Goal: Information Seeking & Learning: Learn about a topic

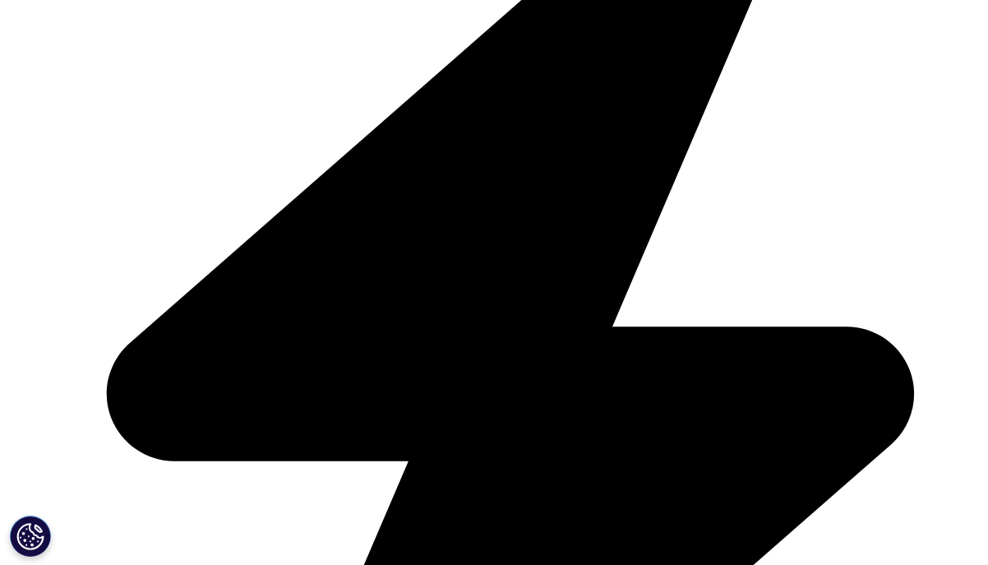
scroll to position [1119, 0]
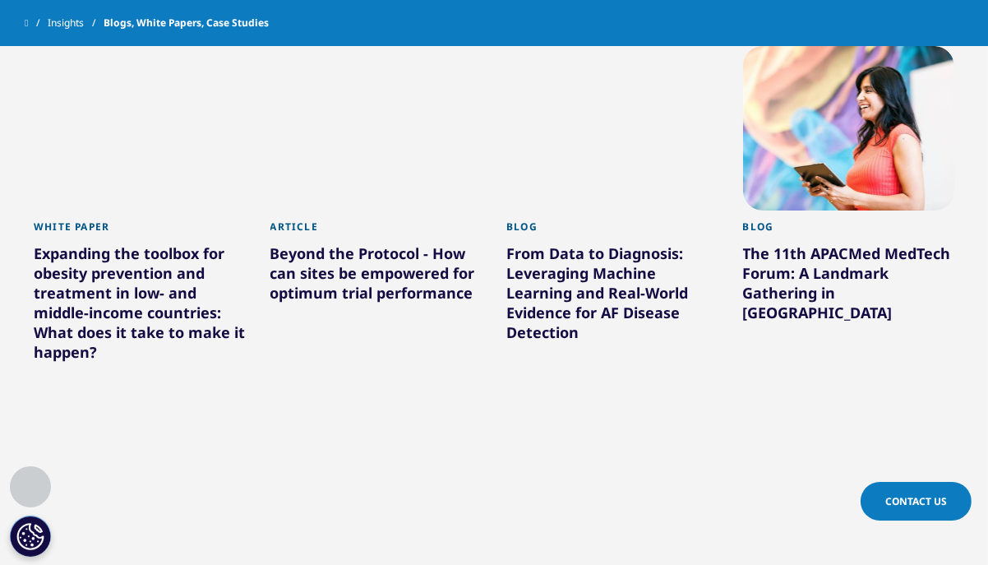
click at [384, 243] on div "Beyond the Protocol - How can sites be empowered for optimum trial performance" at bounding box center [377, 276] width 212 height 66
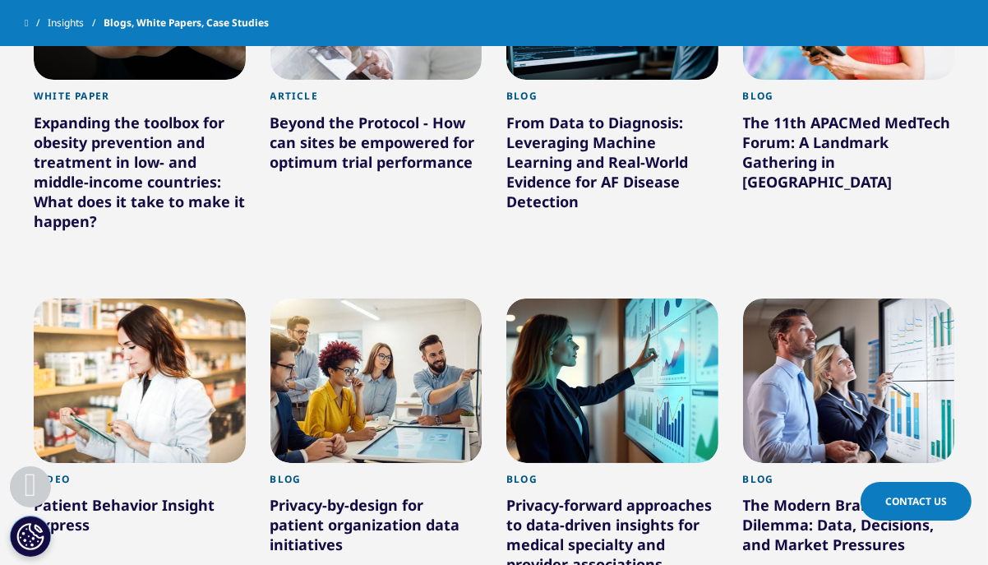
scroll to position [1008, 0]
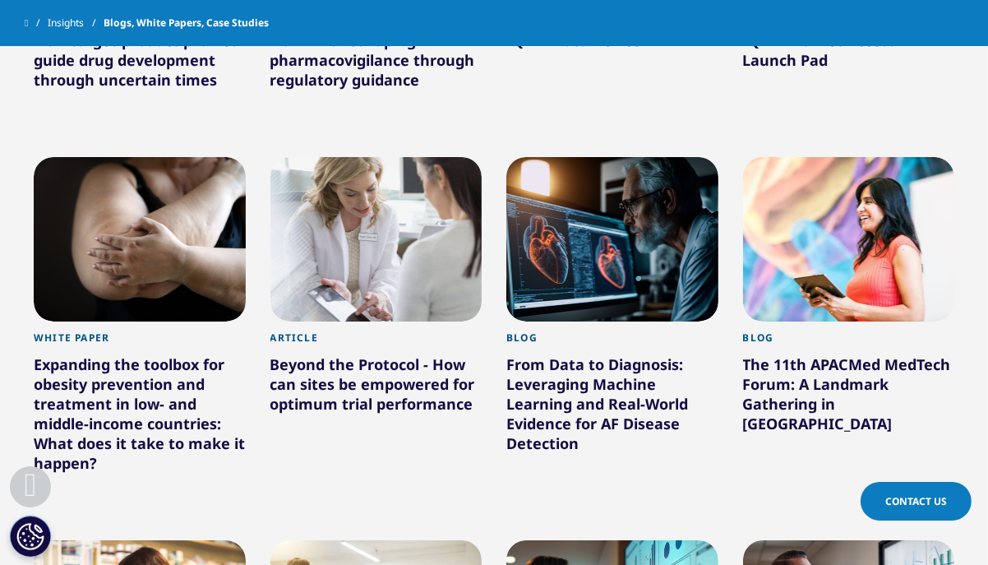
click at [55, 354] on div "Expanding the toolbox for obesity prevention and treatment in low- and middle-i…" at bounding box center [140, 416] width 212 height 125
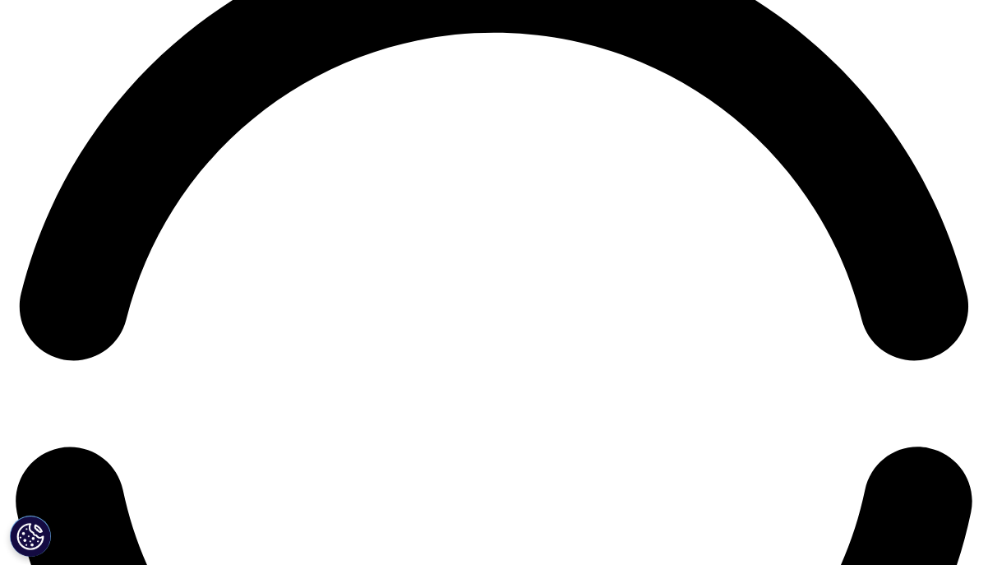
scroll to position [2062, 0]
